Goal: Task Accomplishment & Management: Manage account settings

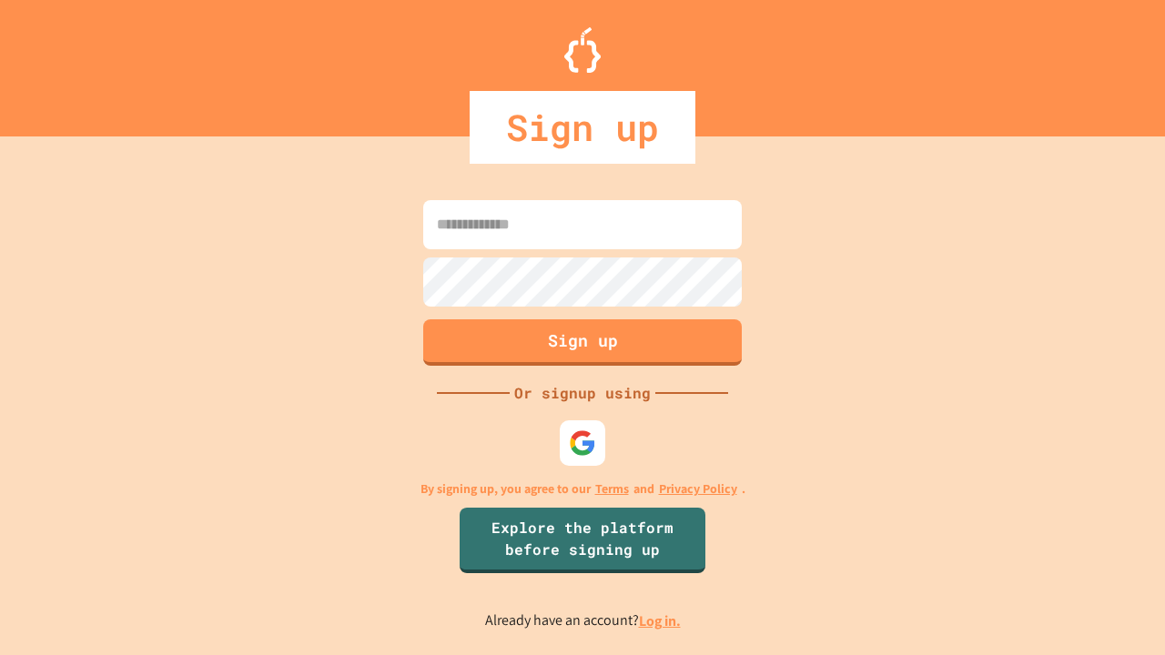
click at [661, 621] on link "Log in." at bounding box center [660, 621] width 42 height 19
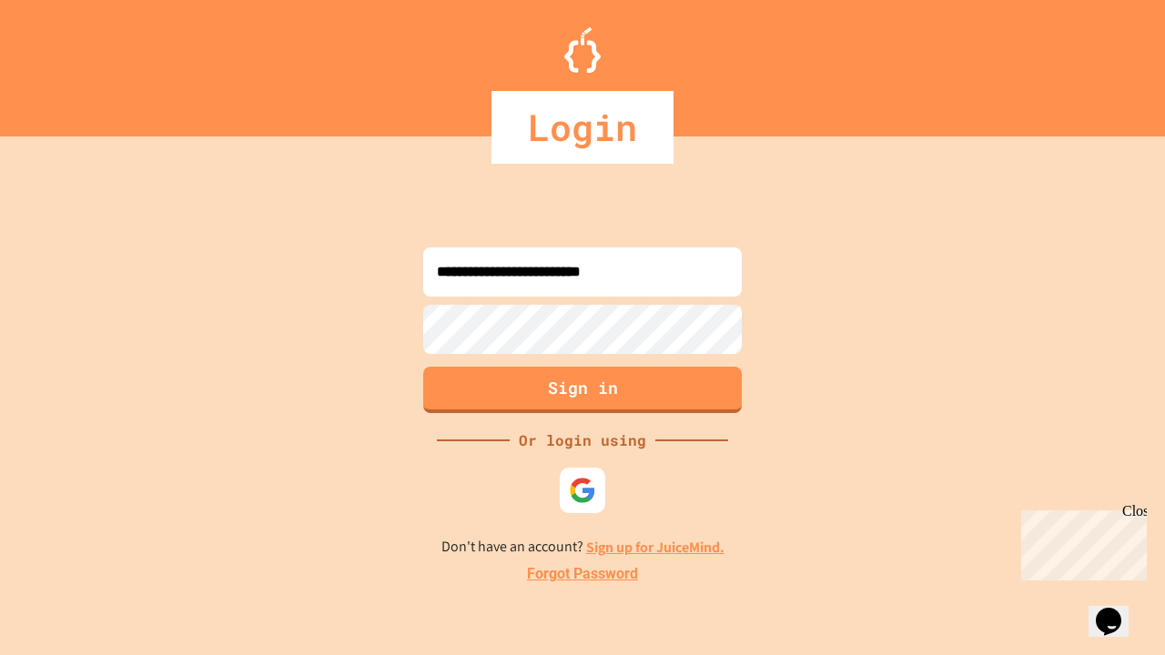
type input "**********"
